Goal: Task Accomplishment & Management: Manage account settings

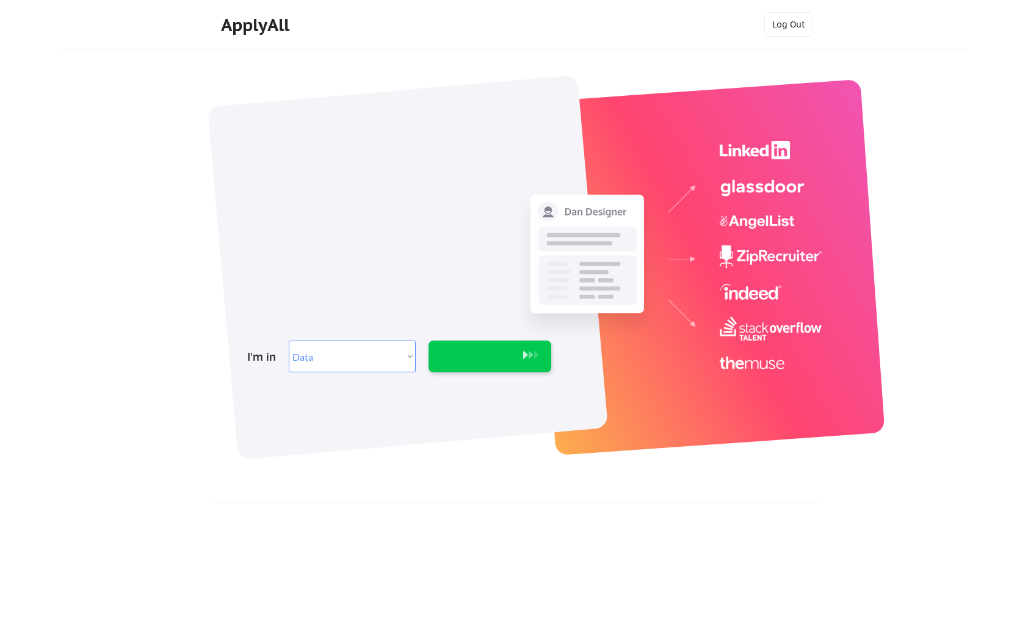
select select ""data_science___analytics""
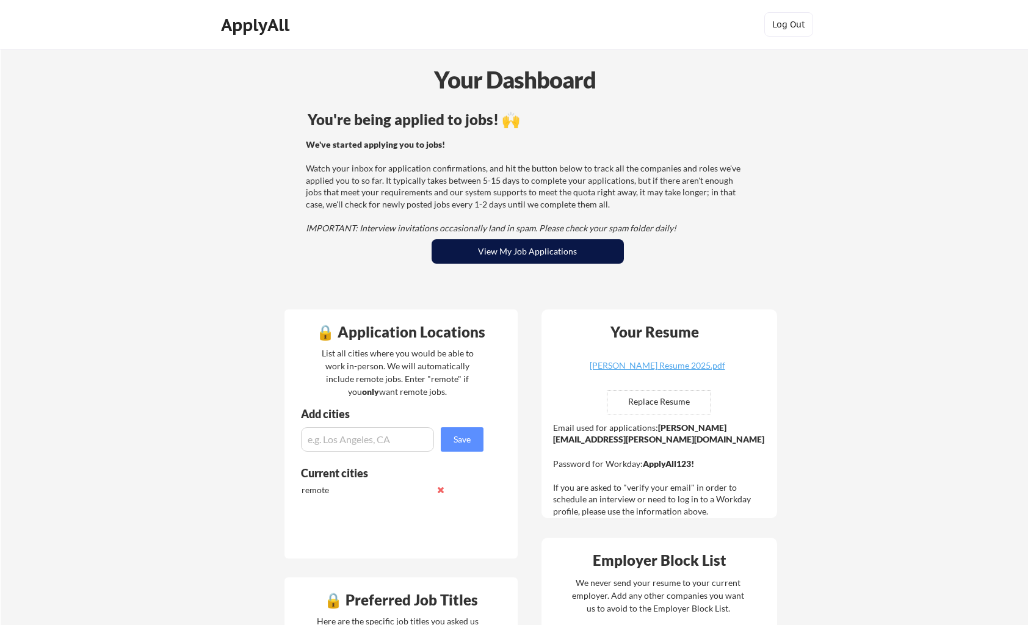
click at [582, 256] on button "View My Job Applications" at bounding box center [528, 251] width 192 height 24
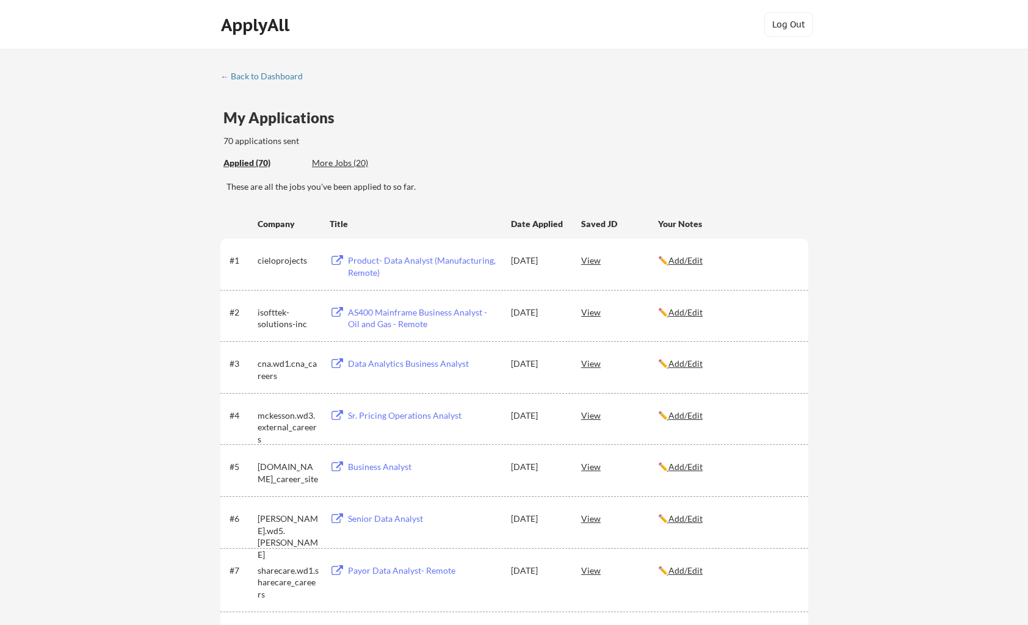
click at [389, 202] on div "These are all the jobs you've been applied to so far." at bounding box center [517, 192] width 582 height 22
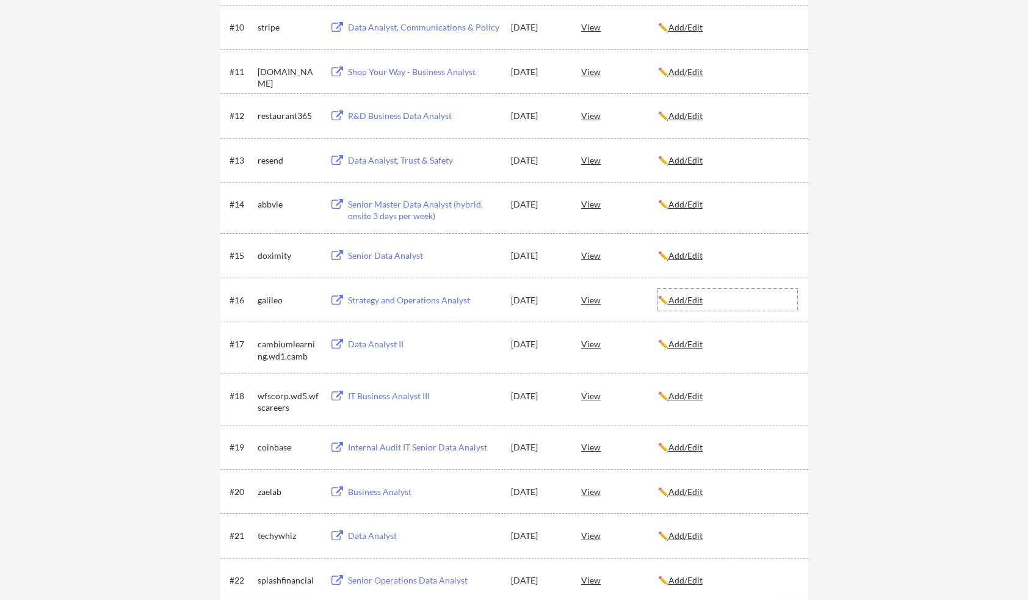
click at [687, 299] on u "Add/Edit" at bounding box center [685, 300] width 34 height 10
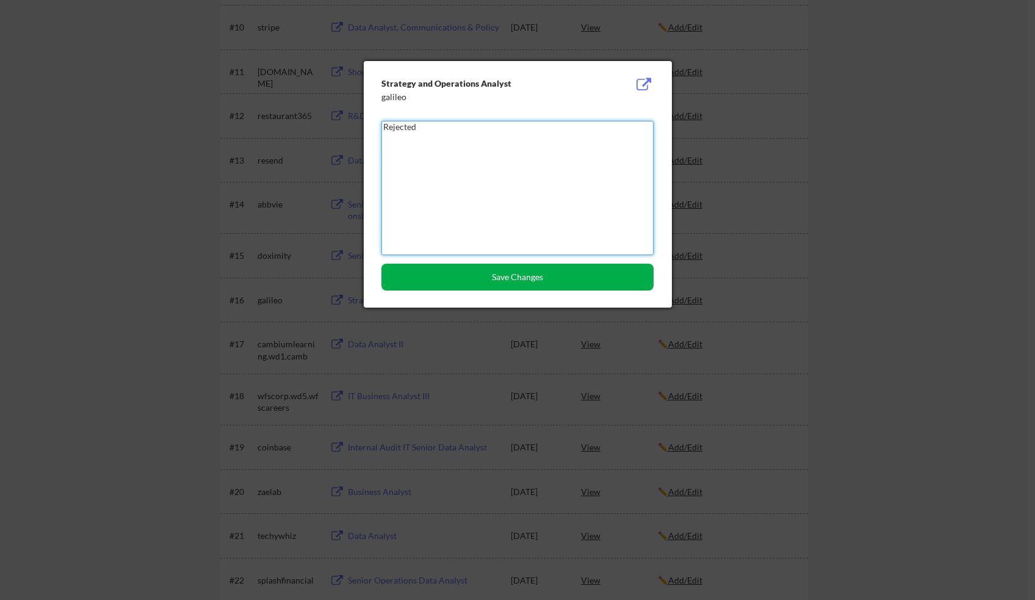
type textarea "Rejected"
click at [581, 276] on button "Save Changes" at bounding box center [517, 277] width 272 height 27
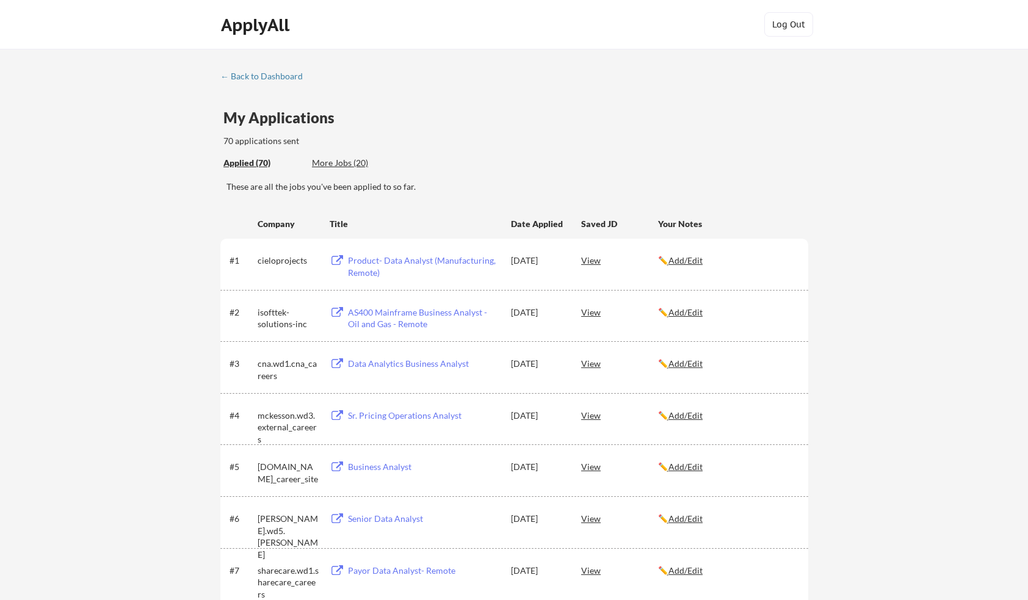
scroll to position [334, 0]
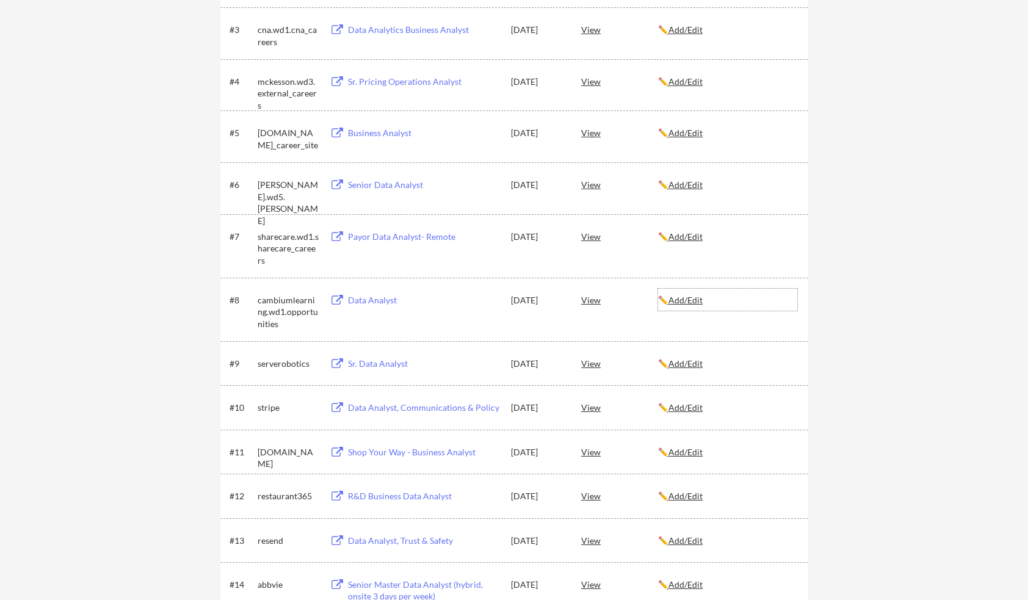
click at [698, 298] on u "Add/Edit" at bounding box center [685, 300] width 34 height 10
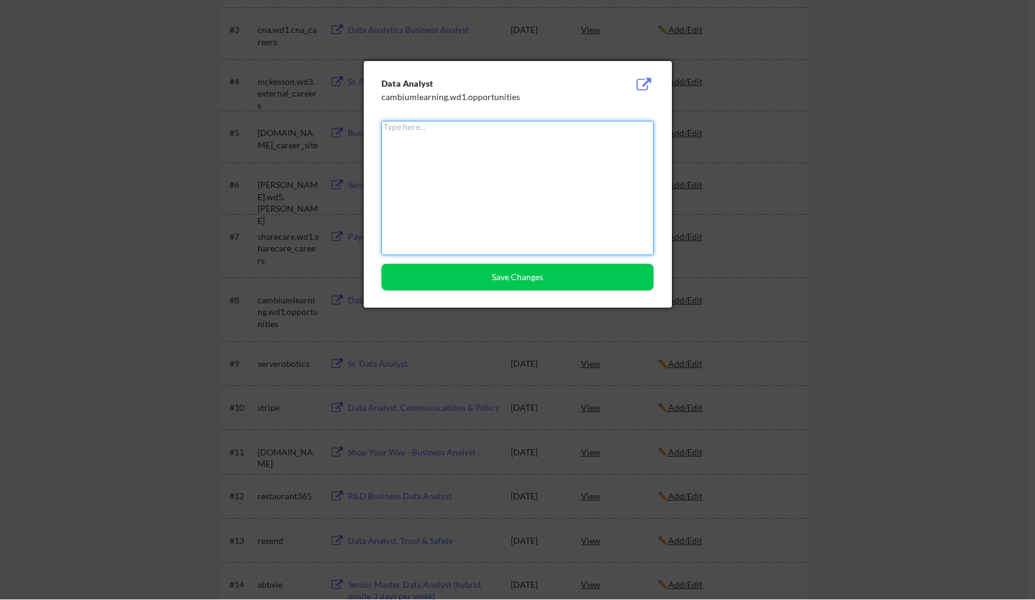
click at [562, 200] on textarea at bounding box center [517, 188] width 272 height 134
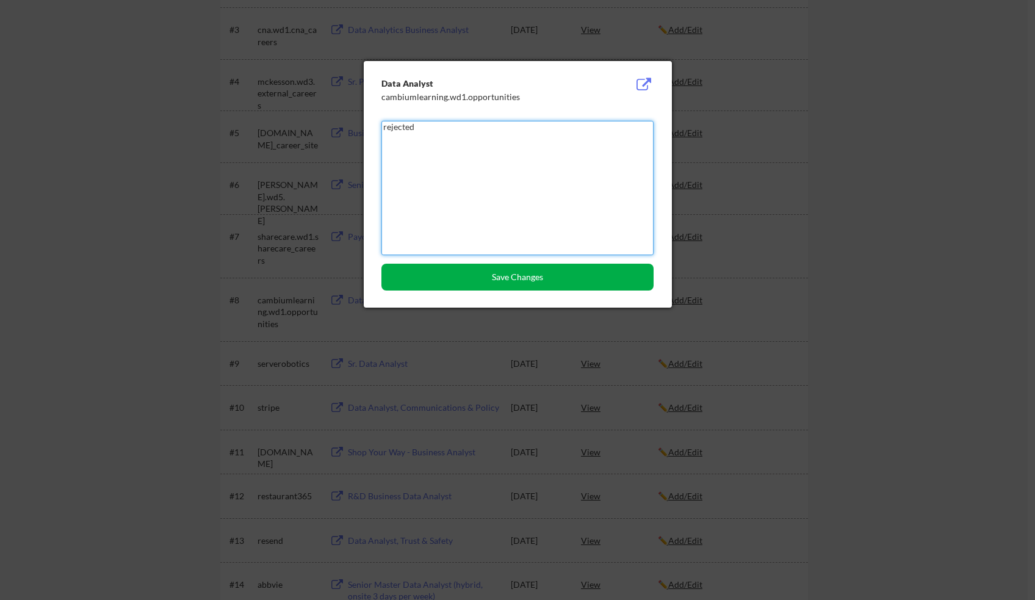
type textarea "rejected"
click at [551, 281] on button "Save Changes" at bounding box center [517, 277] width 272 height 27
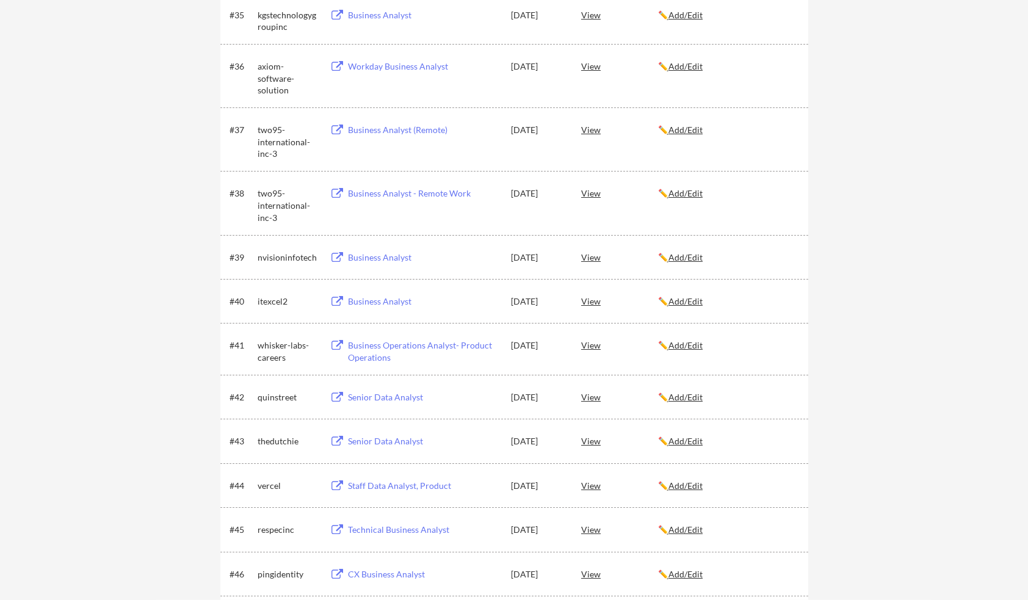
scroll to position [1880, 0]
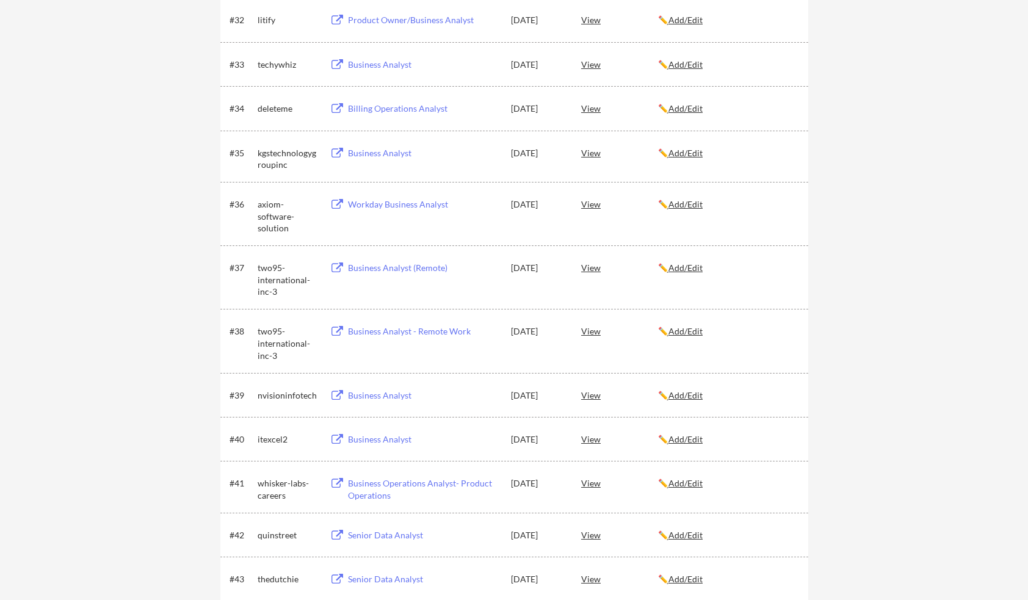
scroll to position [1650, 0]
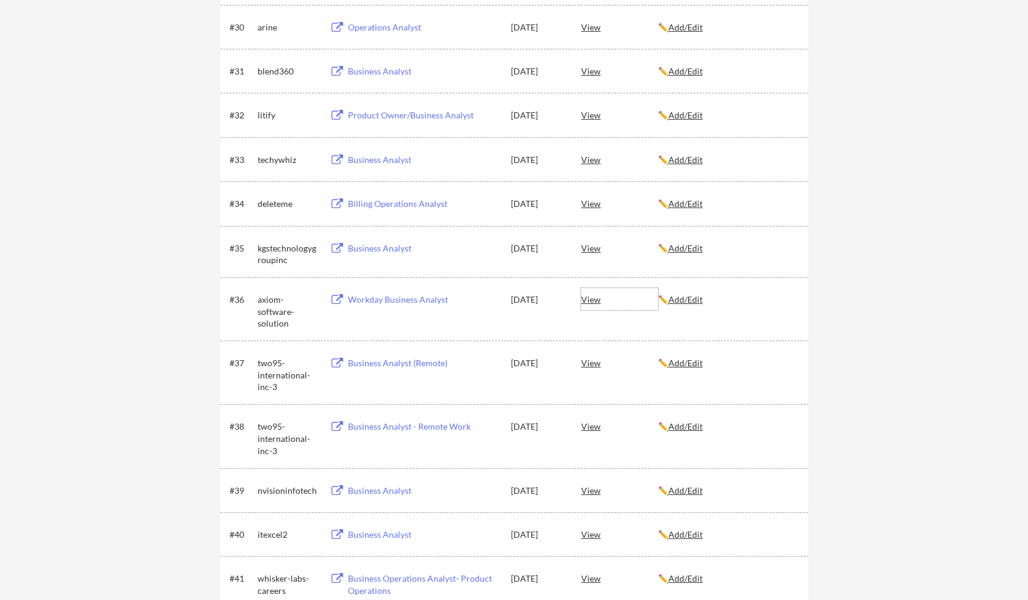
click at [424, 303] on div "Workday Business Analyst" at bounding box center [423, 300] width 151 height 12
click at [828, 319] on div "← Back to Dashboard My Applications 70 applications sent Applied (70) More Jobs…" at bounding box center [514, 222] width 1028 height 3649
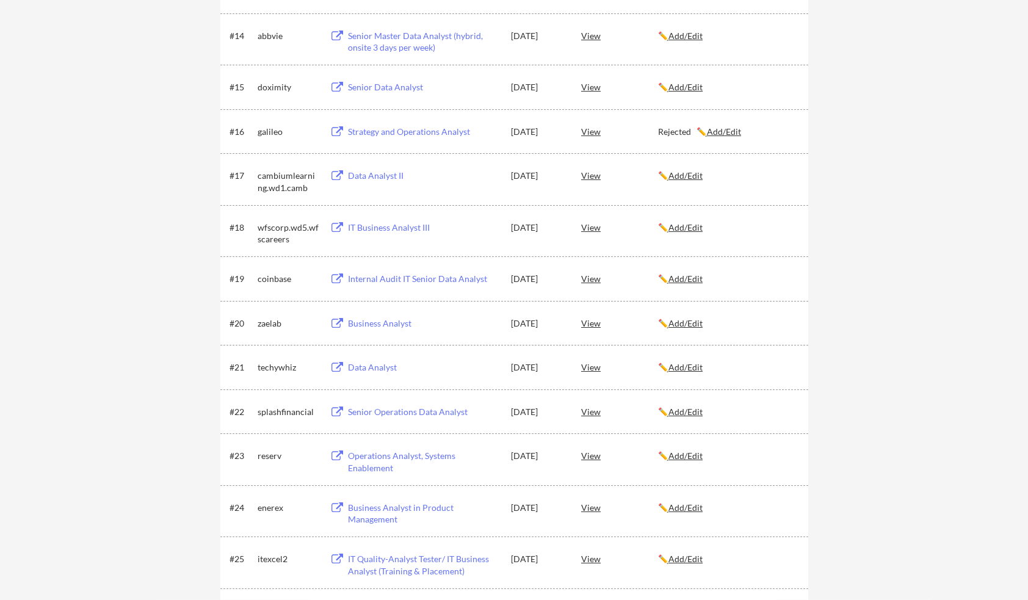
scroll to position [845, 0]
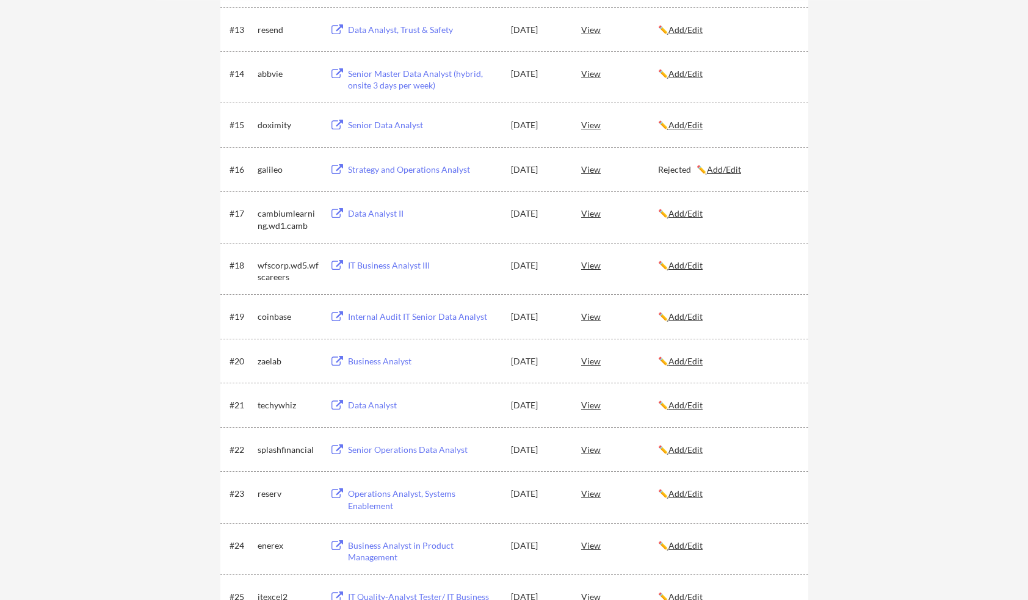
click at [432, 222] on div "Data Analyst II" at bounding box center [422, 213] width 154 height 22
click at [692, 213] on u "Add/Edit" at bounding box center [685, 213] width 34 height 10
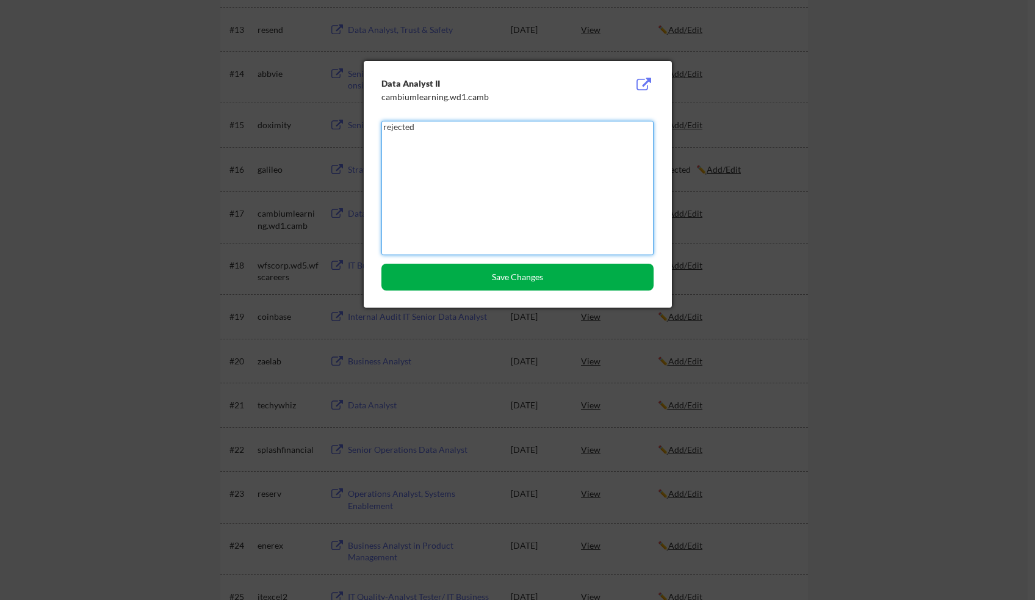
click at [532, 277] on button "Save Changes" at bounding box center [517, 277] width 272 height 27
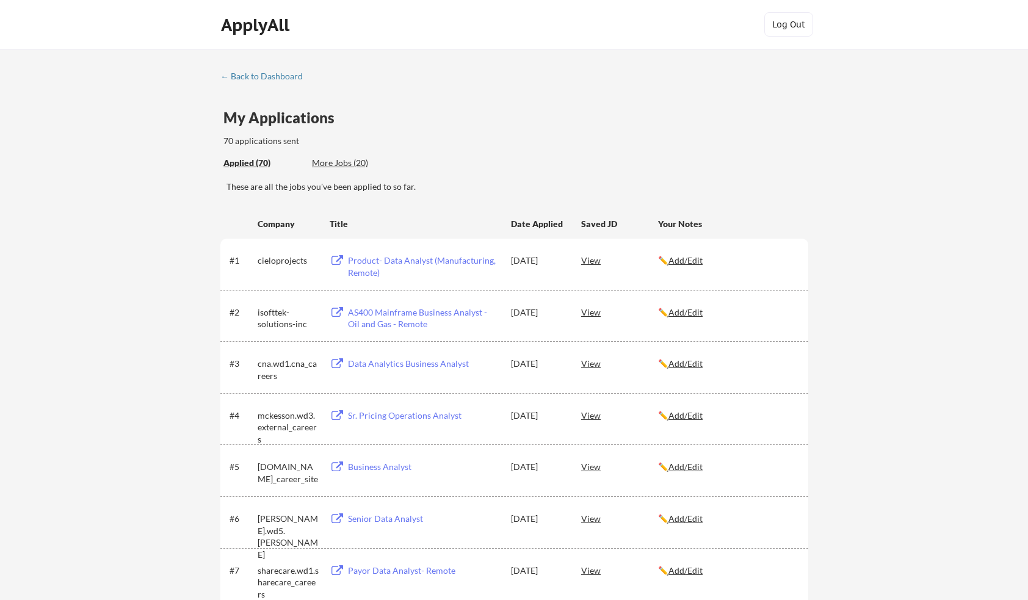
scroll to position [334, 0]
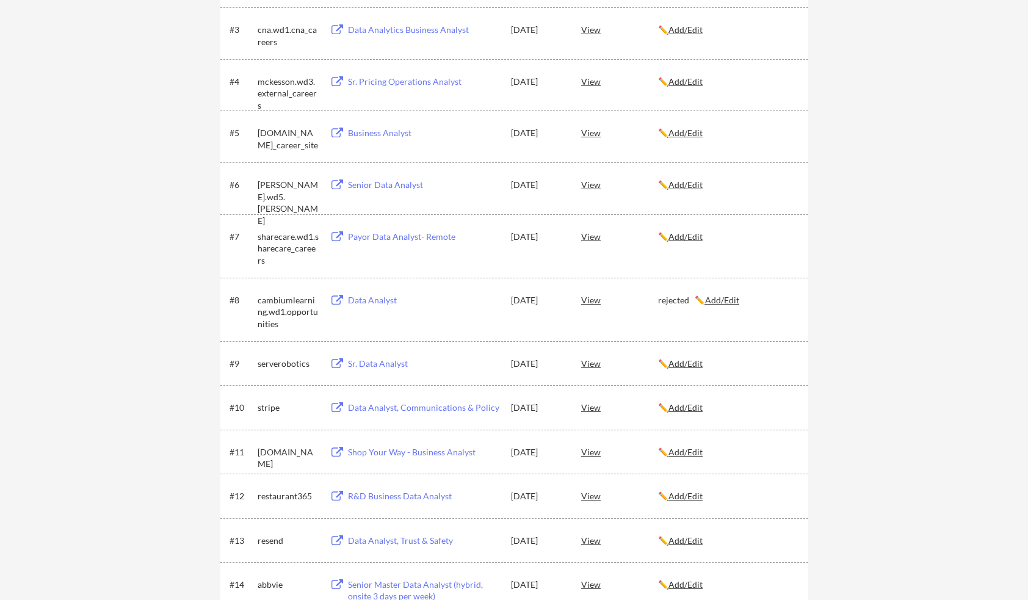
click at [716, 300] on u "Add/Edit" at bounding box center [722, 300] width 34 height 10
type textarea "rejected"
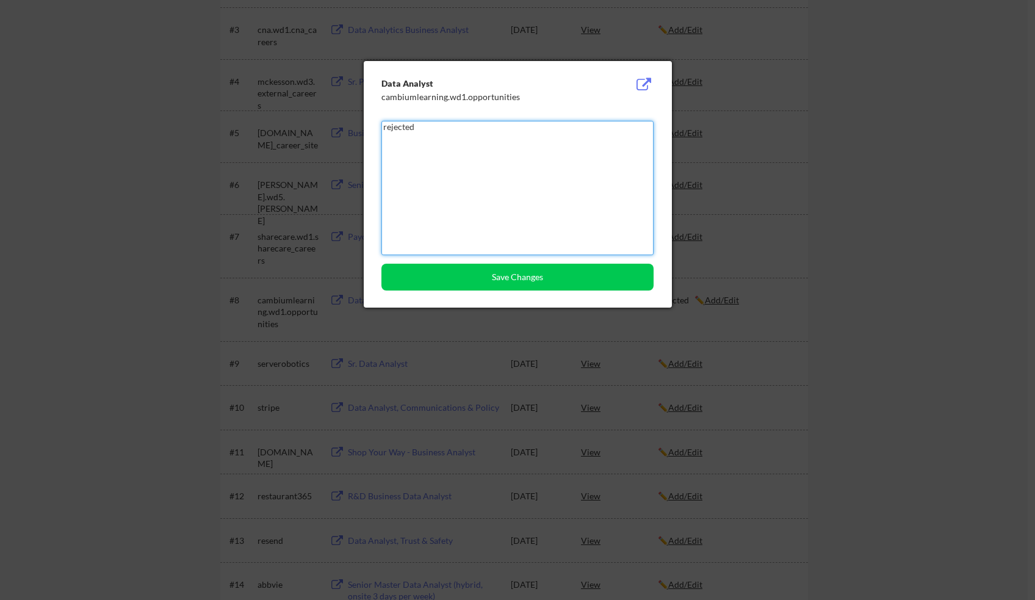
drag, startPoint x: 515, startPoint y: 145, endPoint x: 305, endPoint y: 132, distance: 210.4
click at [381, 132] on textarea "rejected" at bounding box center [517, 188] width 272 height 134
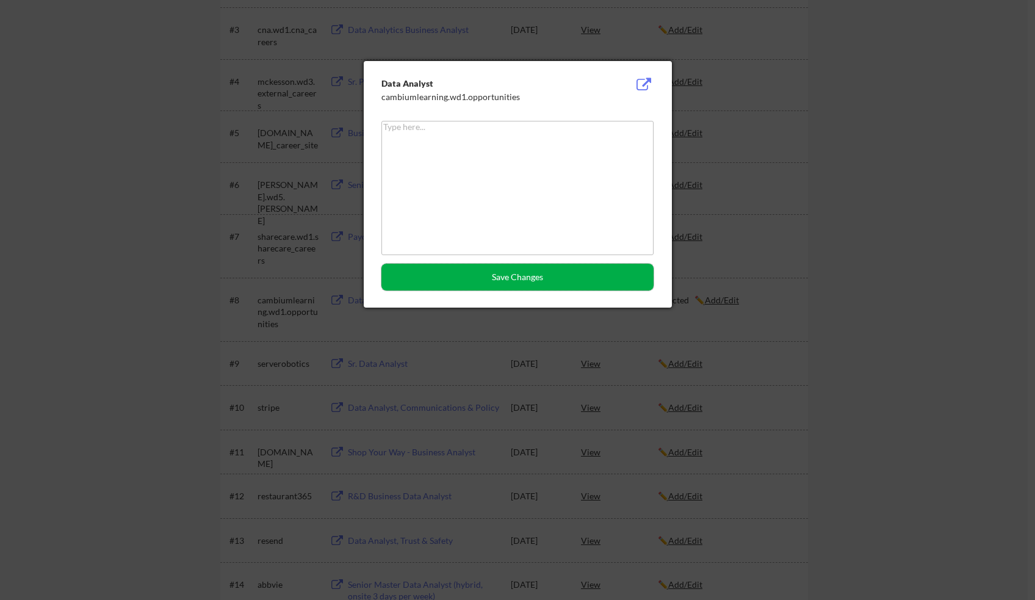
click at [531, 275] on button "Save Changes" at bounding box center [517, 277] width 272 height 27
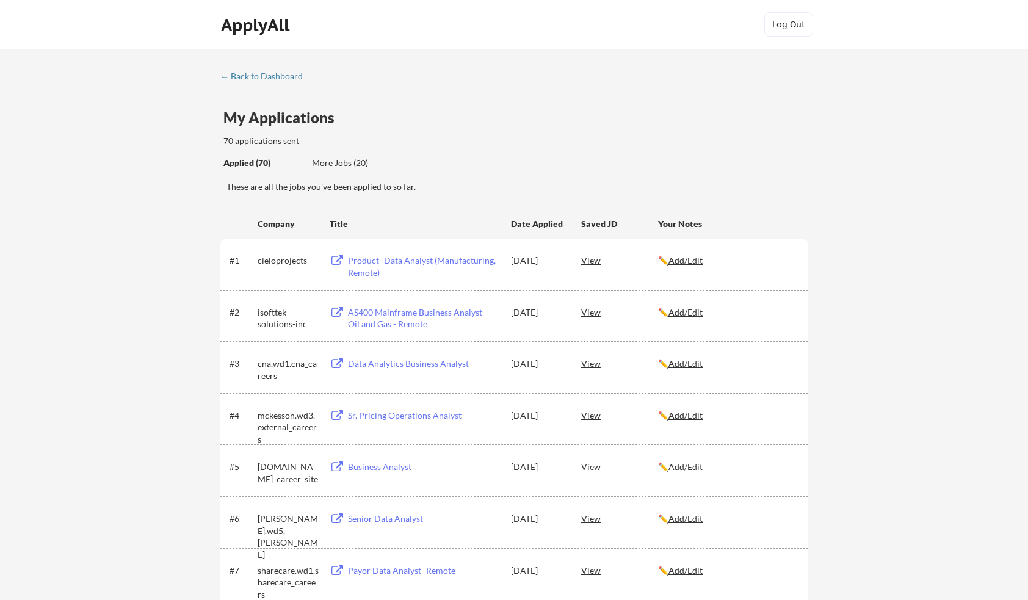
scroll to position [1650, 0]
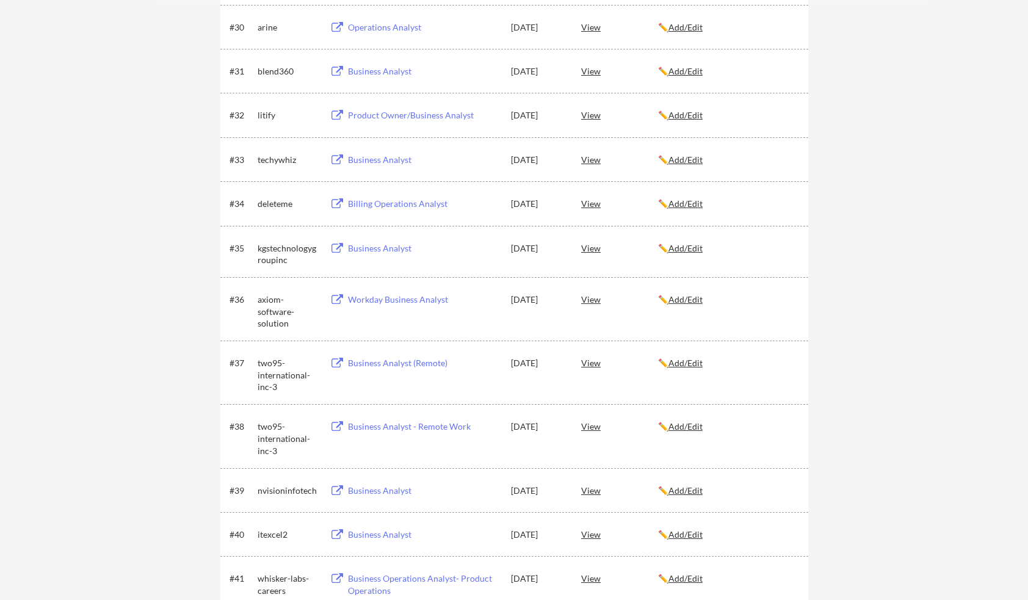
click at [806, 419] on div "#38 two95-international-inc-3 Business Analyst - Remote Work Oct 2, 2025 View ✏…" at bounding box center [514, 435] width 588 height 63
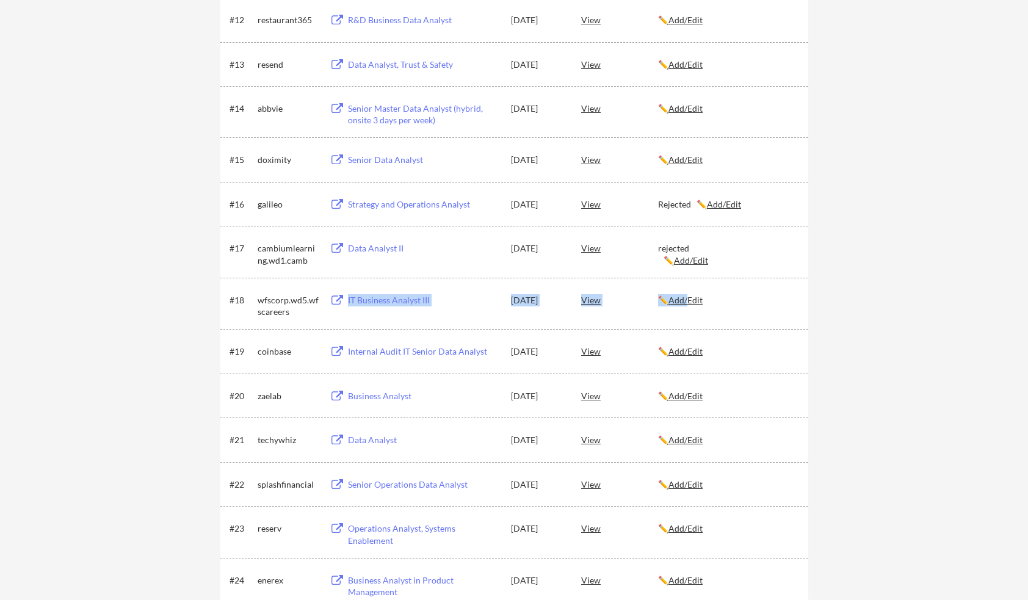
drag, startPoint x: 694, startPoint y: 288, endPoint x: 693, endPoint y: 296, distance: 8.0
click at [694, 292] on div "#18 wfscorp.wd5.wfscareers IT Business Analyst III Oct 5, 2025 View ✏️ Add/Edit" at bounding box center [514, 304] width 588 height 52
click at [693, 296] on u "Add/Edit" at bounding box center [685, 300] width 34 height 10
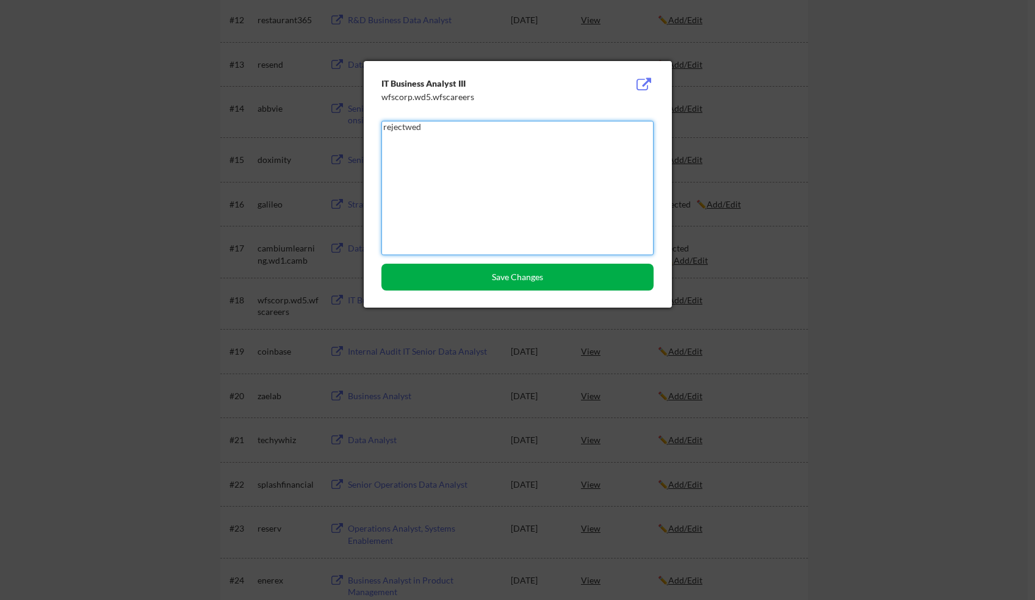
type textarea "rejectwed"
click at [551, 286] on button "Save Changes" at bounding box center [517, 277] width 272 height 27
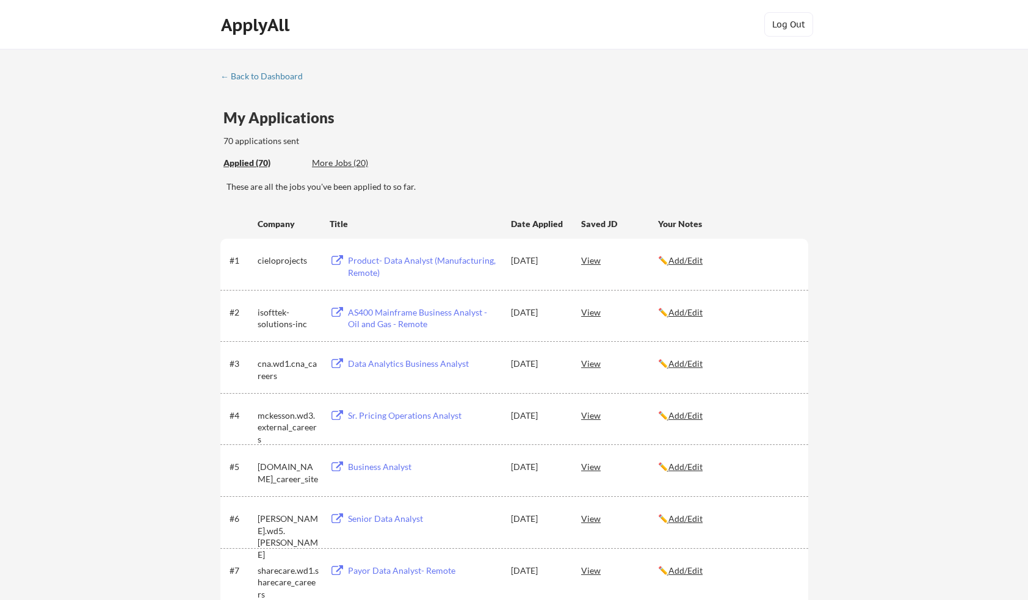
scroll to position [2418, 0]
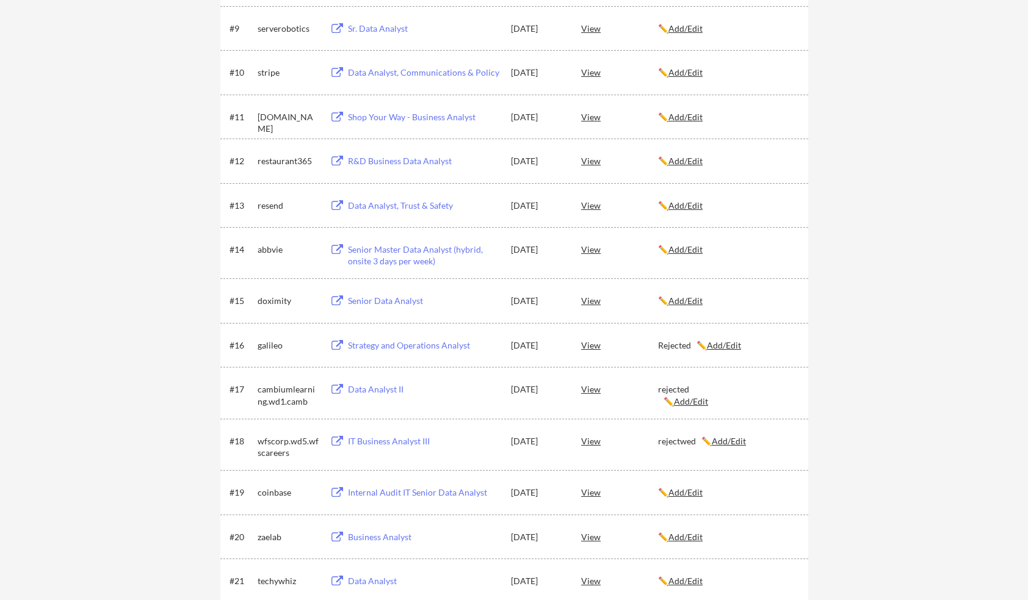
scroll to position [671, 0]
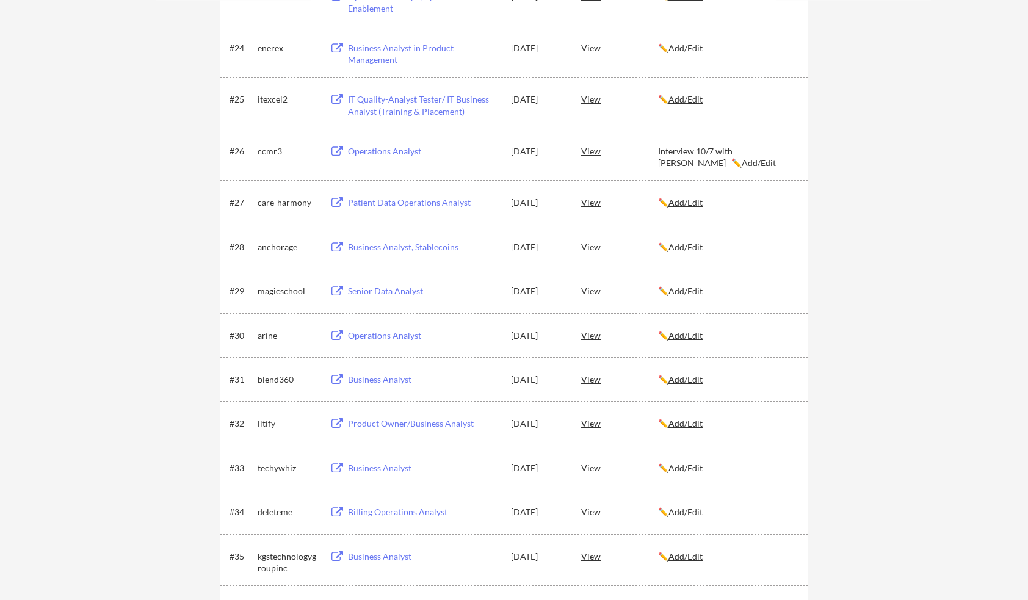
scroll to position [1343, 0]
